Goal: Navigation & Orientation: Find specific page/section

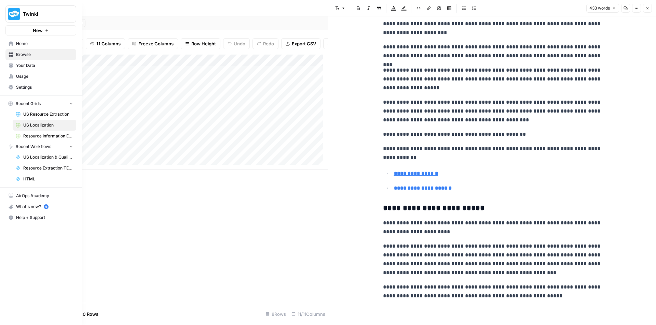
click at [29, 44] on span "Home" at bounding box center [44, 44] width 57 height 6
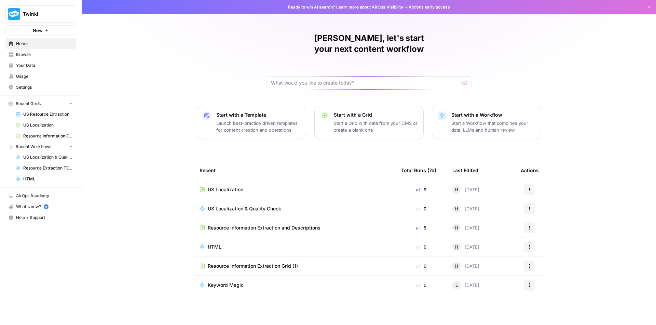
click at [29, 79] on span "Usage" at bounding box center [44, 76] width 57 height 6
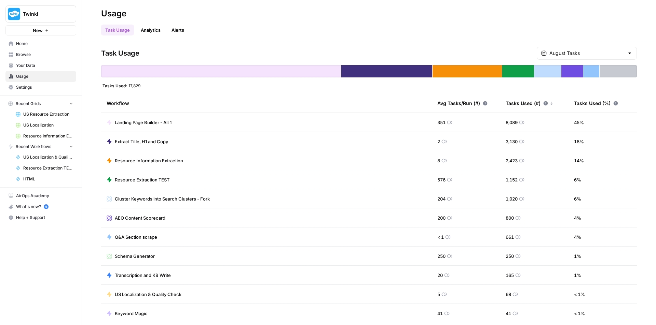
click at [33, 43] on span "Home" at bounding box center [44, 44] width 57 height 6
